Goal: Find contact information: Find contact information

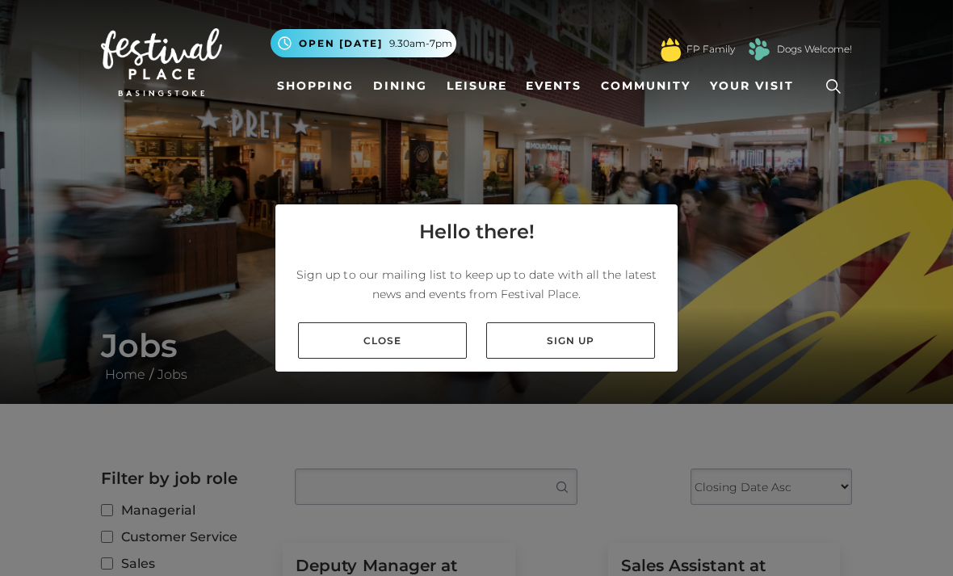
click at [386, 357] on link "Close" at bounding box center [382, 340] width 169 height 36
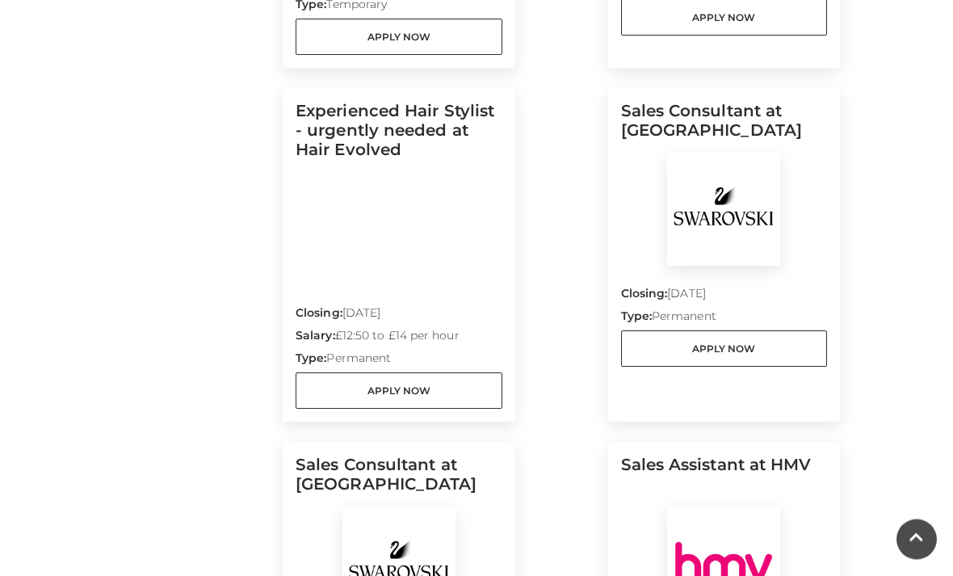
scroll to position [1551, 0]
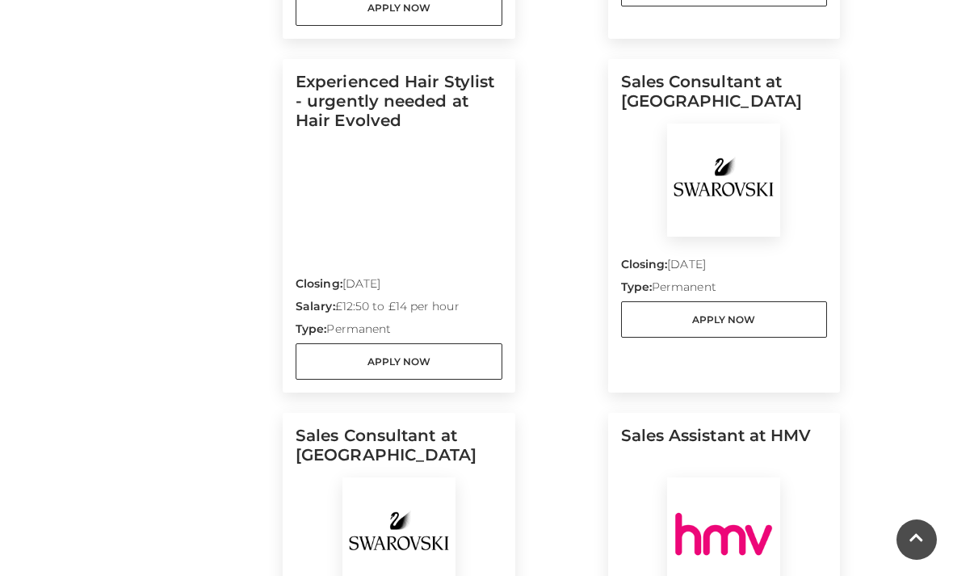
click at [319, 256] on div "Closing: 30 Sep 2025 Salary: £12:50 to £14 per hour Type: Permanent Apply Now" at bounding box center [399, 318] width 207 height 124
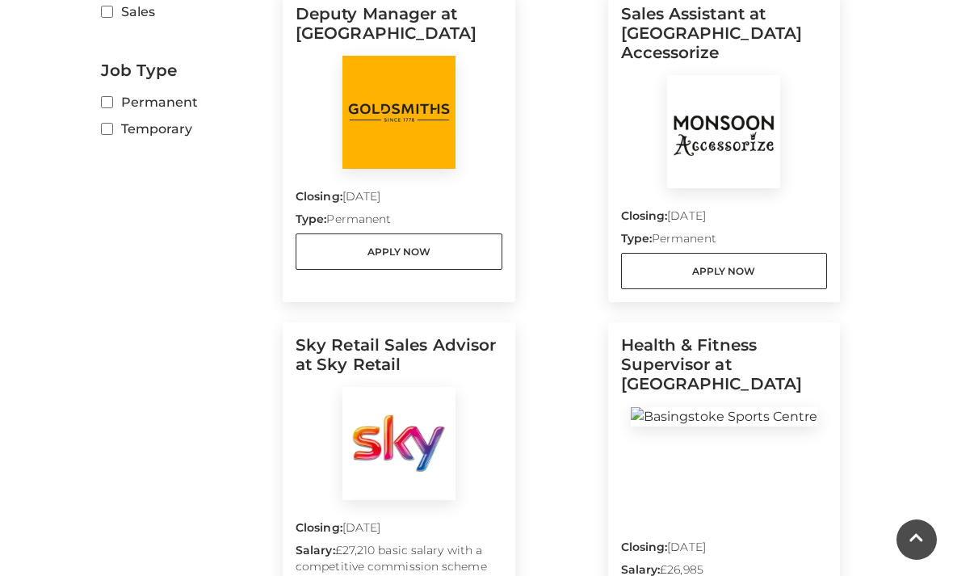
scroll to position [551, 0]
click at [770, 257] on link "Apply Now" at bounding box center [724, 272] width 207 height 36
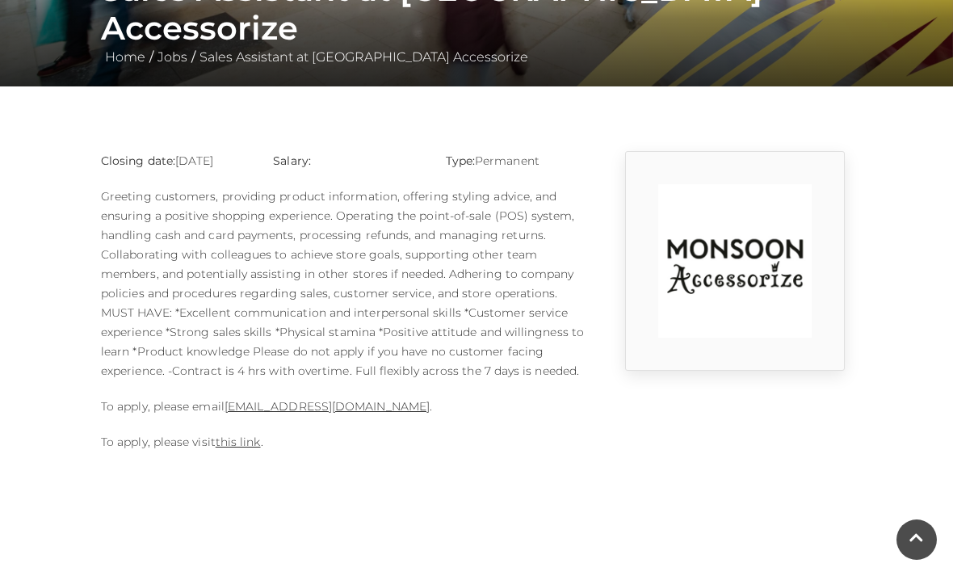
scroll to position [326, 0]
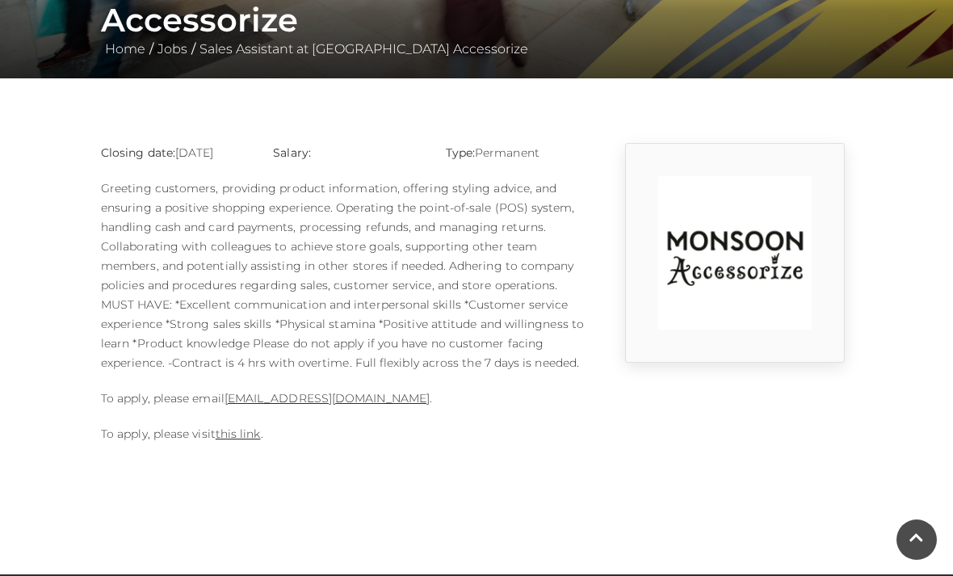
click at [222, 440] on link "this link" at bounding box center [238, 434] width 45 height 15
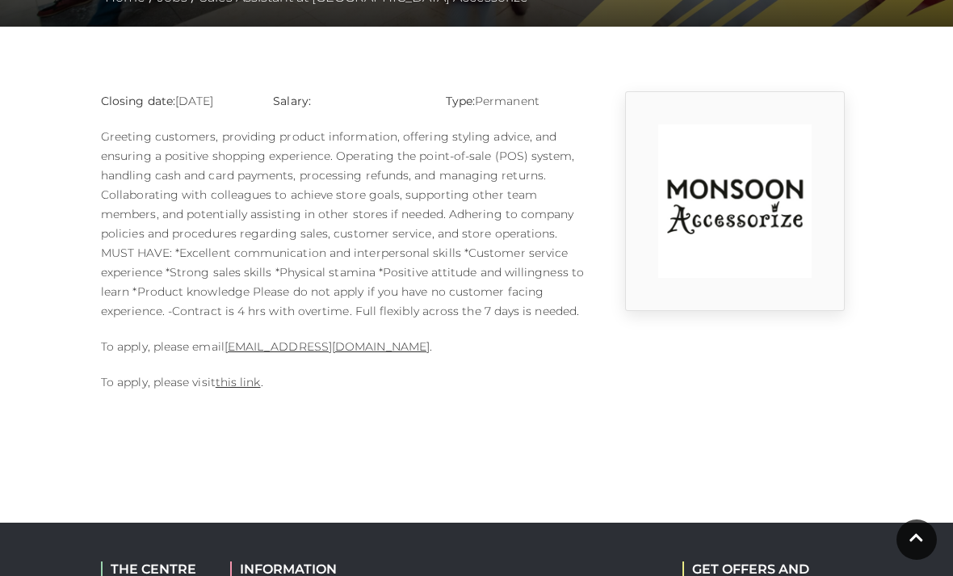
click at [317, 352] on link "1124m@monsoonmail.rms-metro.com" at bounding box center [327, 346] width 205 height 15
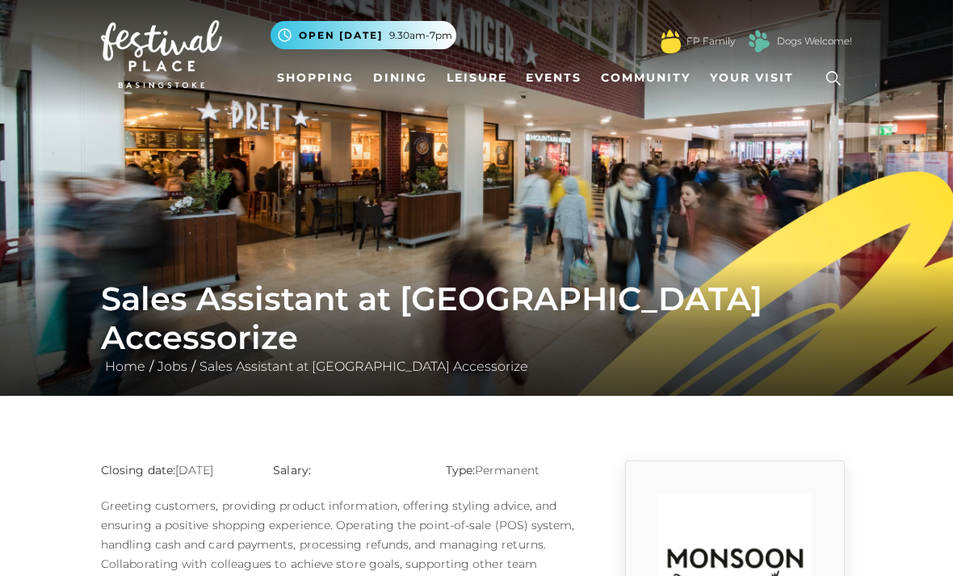
scroll to position [6, 0]
